Goal: Transaction & Acquisition: Download file/media

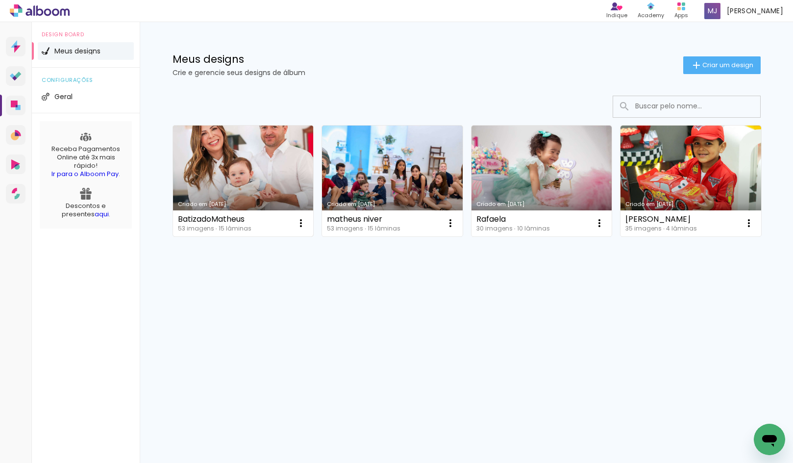
click at [250, 178] on link "Criado em [DATE]" at bounding box center [243, 180] width 141 height 111
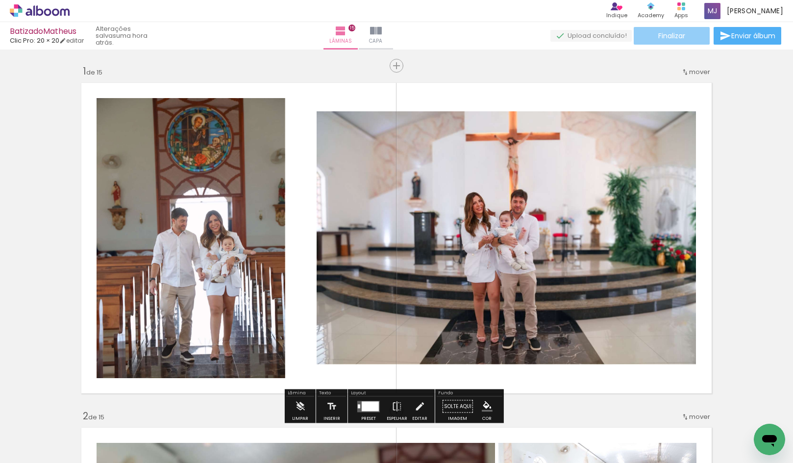
click at [666, 41] on paper-button "Finalizar" at bounding box center [672, 36] width 76 height 18
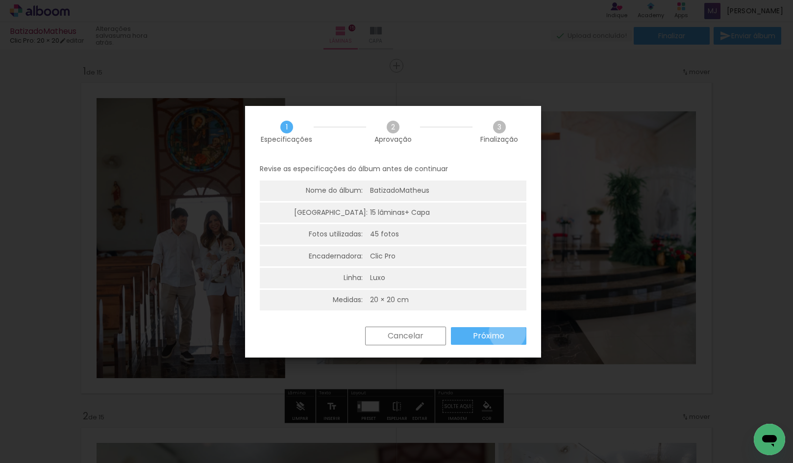
click at [507, 332] on paper-button "Próximo" at bounding box center [488, 336] width 75 height 18
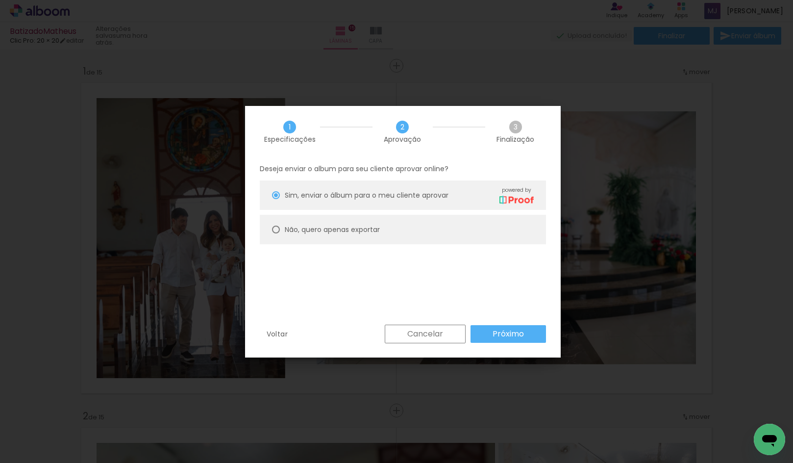
click at [0, 0] on slot "Não, quero apenas exportar" at bounding box center [0, 0] width 0 height 0
type paper-radio-button "on"
click at [501, 325] on paper-button "Próximo" at bounding box center [507, 334] width 75 height 18
type input "Alta, 300 DPI"
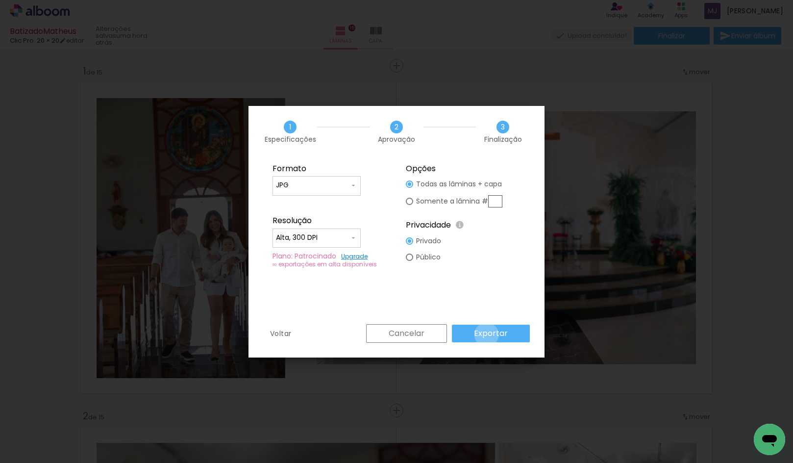
click at [400, 401] on slot "Exportar" at bounding box center [372, 429] width 55 height 56
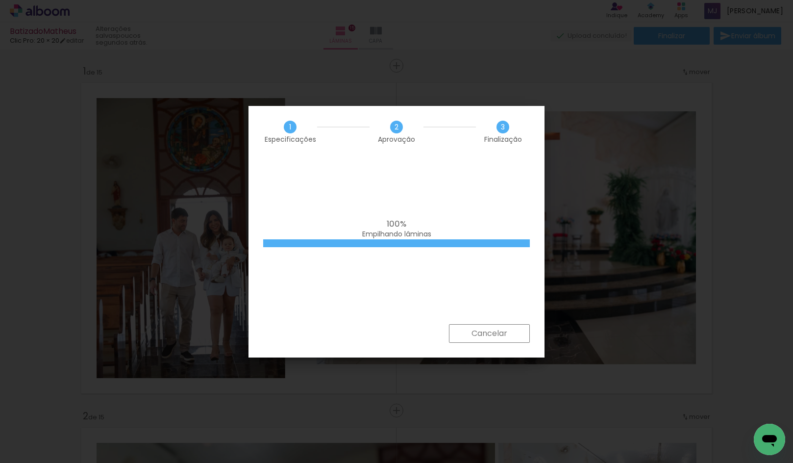
click at [569, 414] on div "100% Empilhando lâminas" at bounding box center [592, 429] width 46 height 31
